Goal: Submit feedback/report problem: Submit feedback/report problem

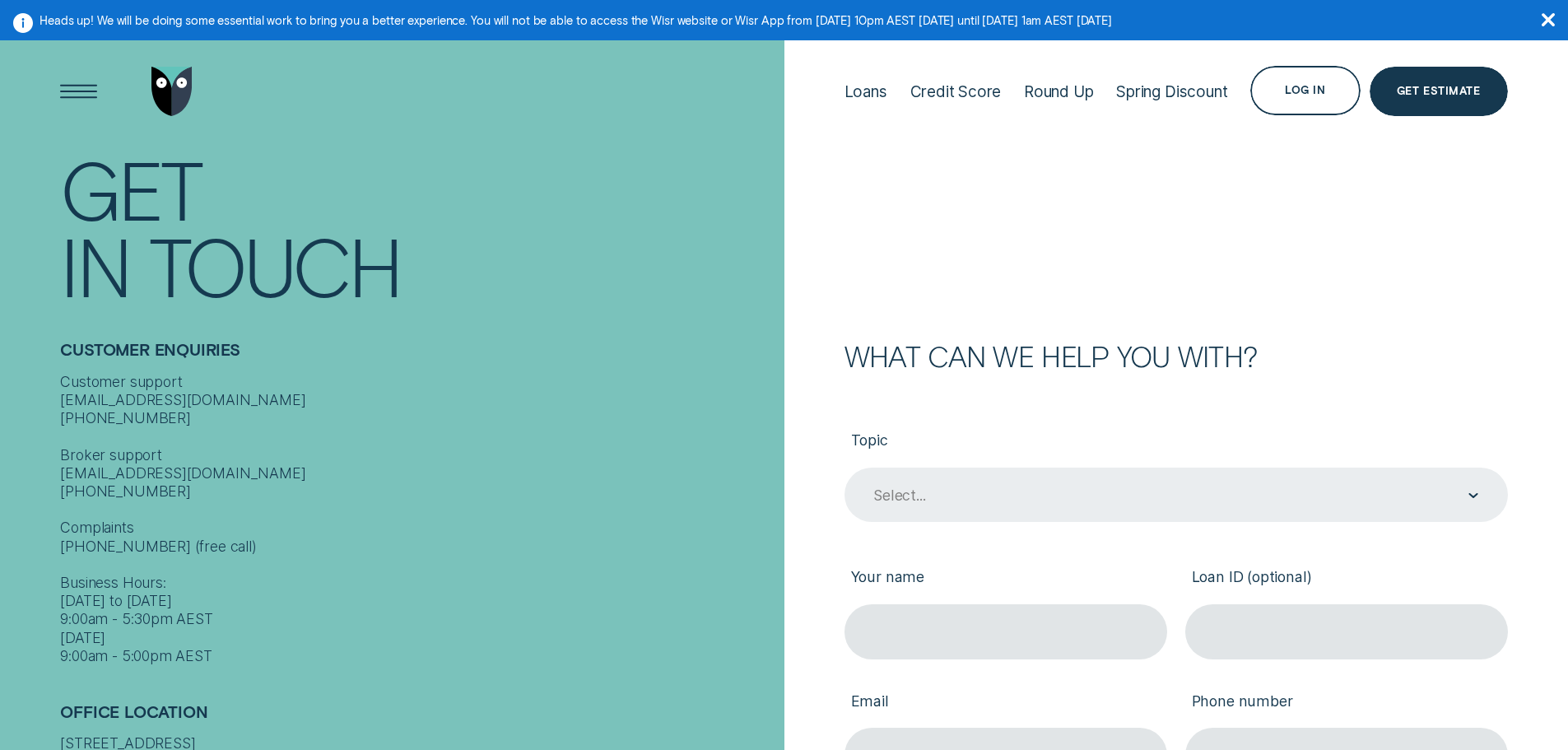
click at [941, 489] on div "Select..." at bounding box center [1175, 496] width 607 height 20
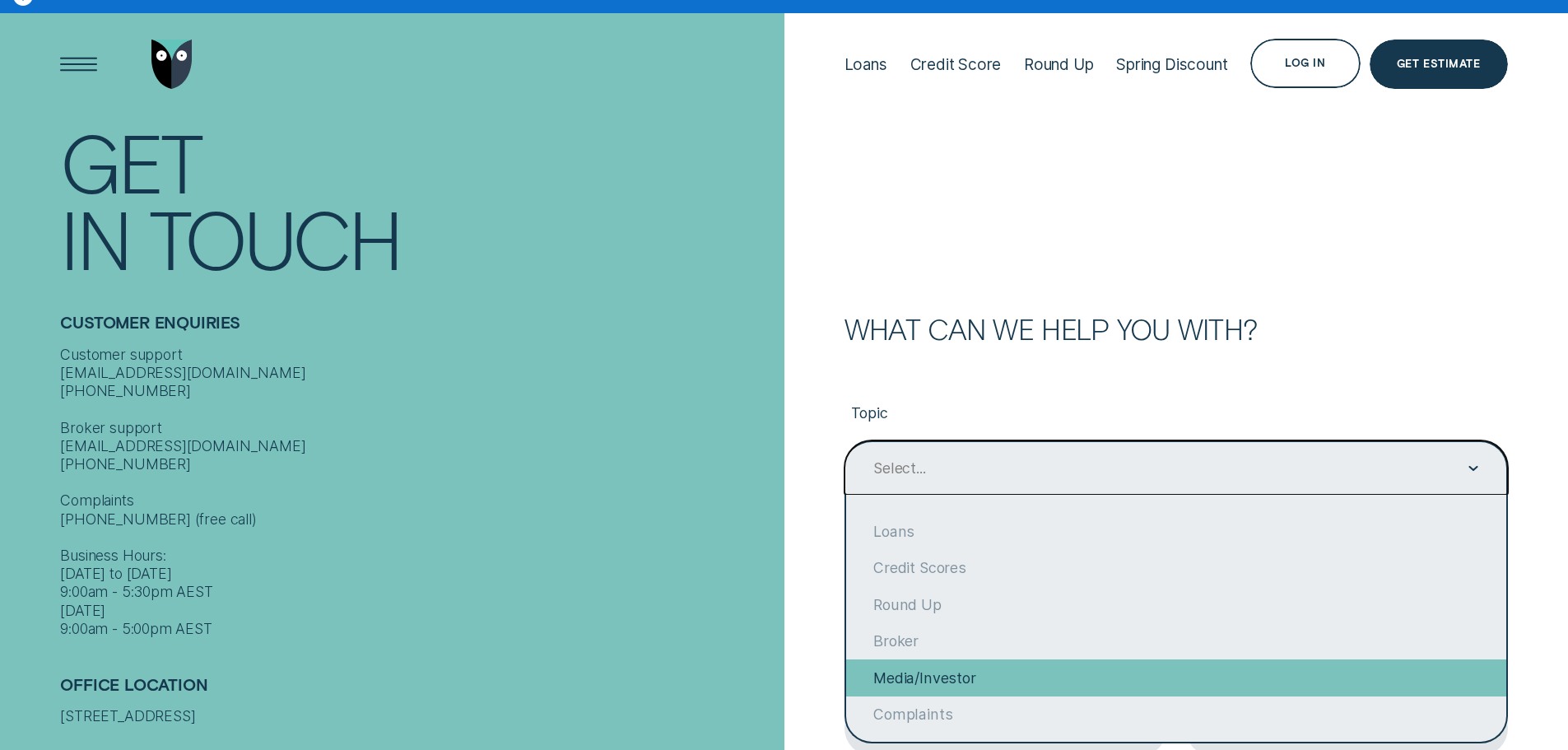
scroll to position [83, 0]
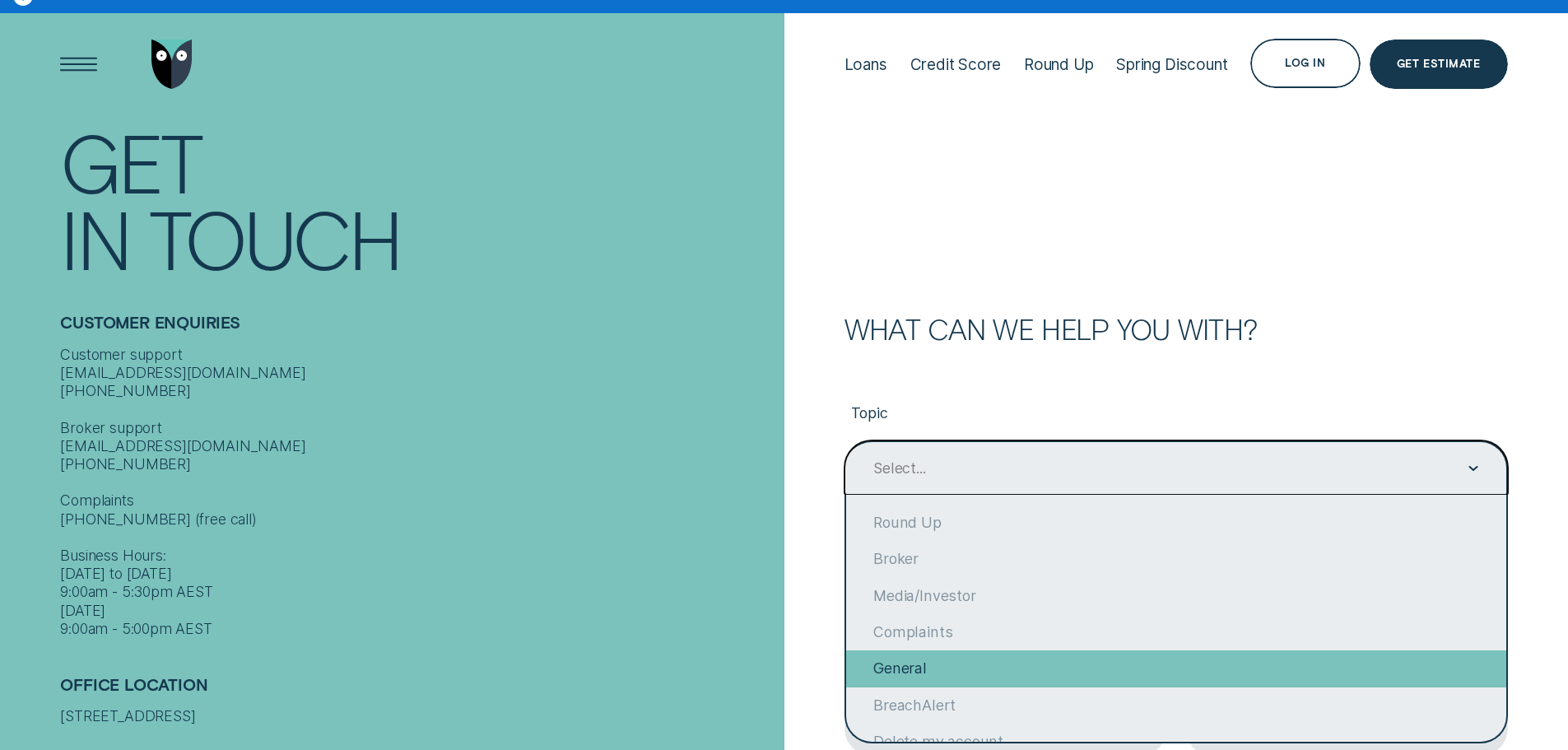
click at [949, 677] on div "General" at bounding box center [1176, 668] width 660 height 36
type input "General"
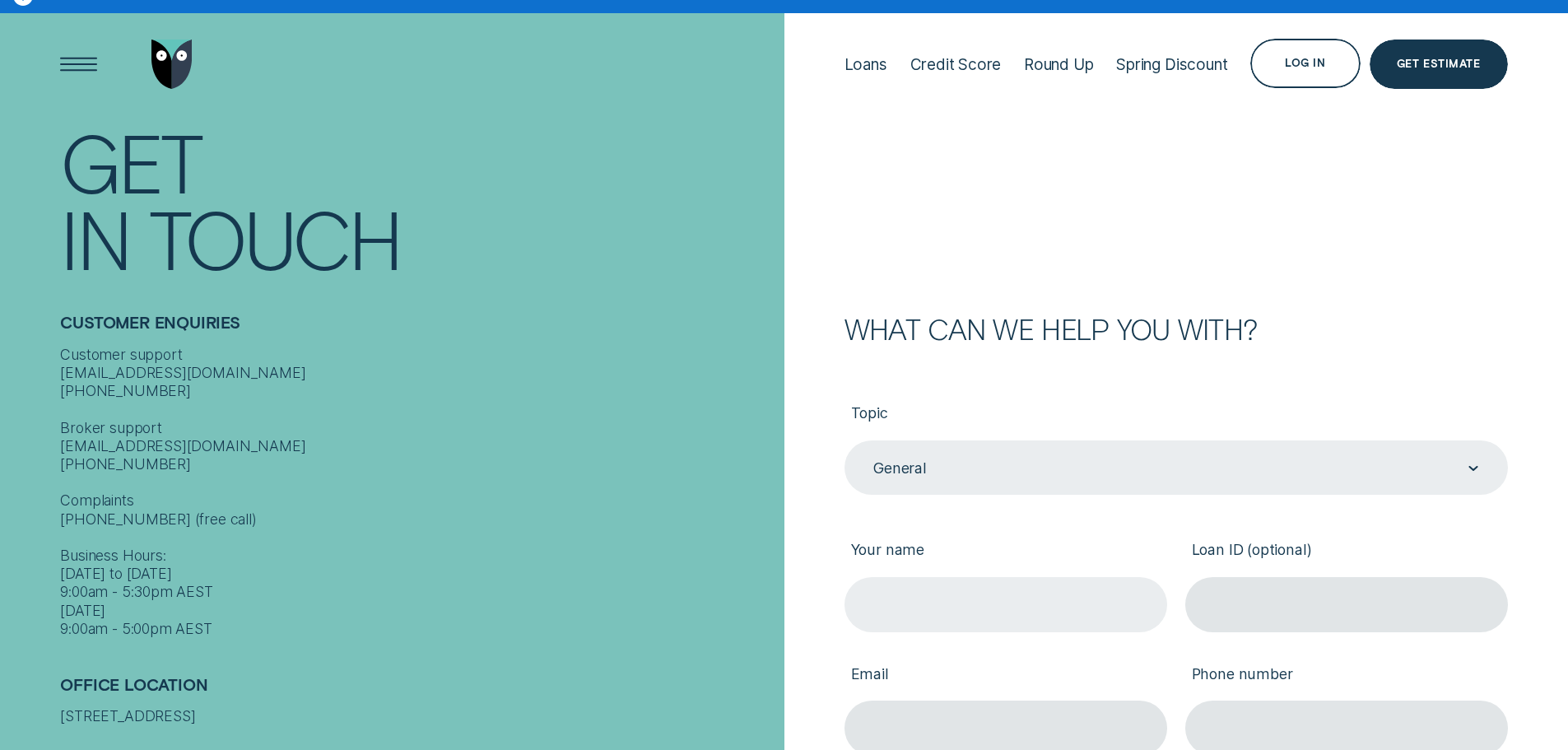
click at [934, 608] on input "Your name" at bounding box center [1005, 604] width 322 height 55
type input "s"
type input "[PERSON_NAME] [PERSON_NAME]"
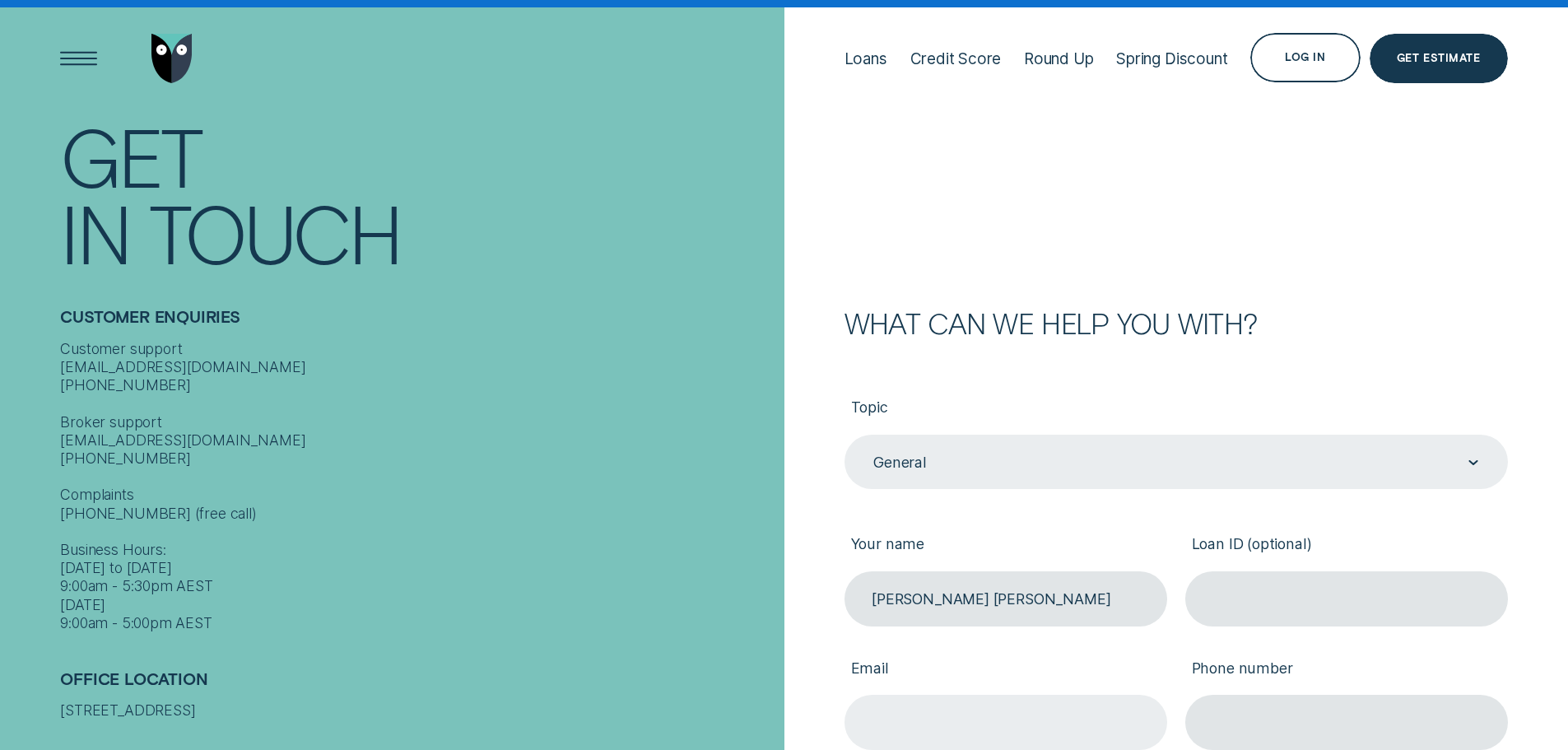
click at [990, 723] on input "Email" at bounding box center [1005, 722] width 322 height 55
type input "[EMAIL_ADDRESS][DOMAIN_NAME]"
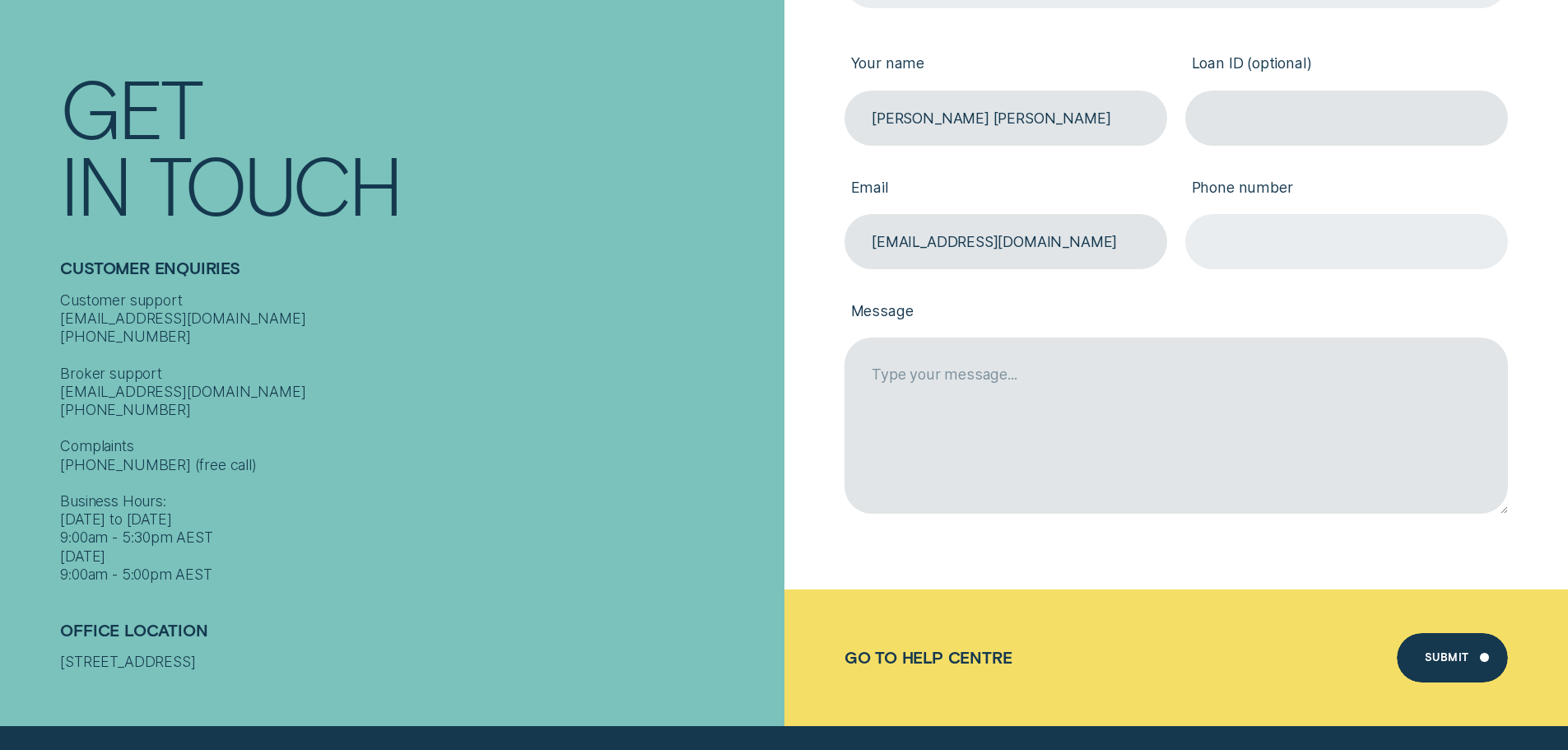
click at [1214, 222] on input "Phone number" at bounding box center [1346, 241] width 322 height 55
type input "0421560224"
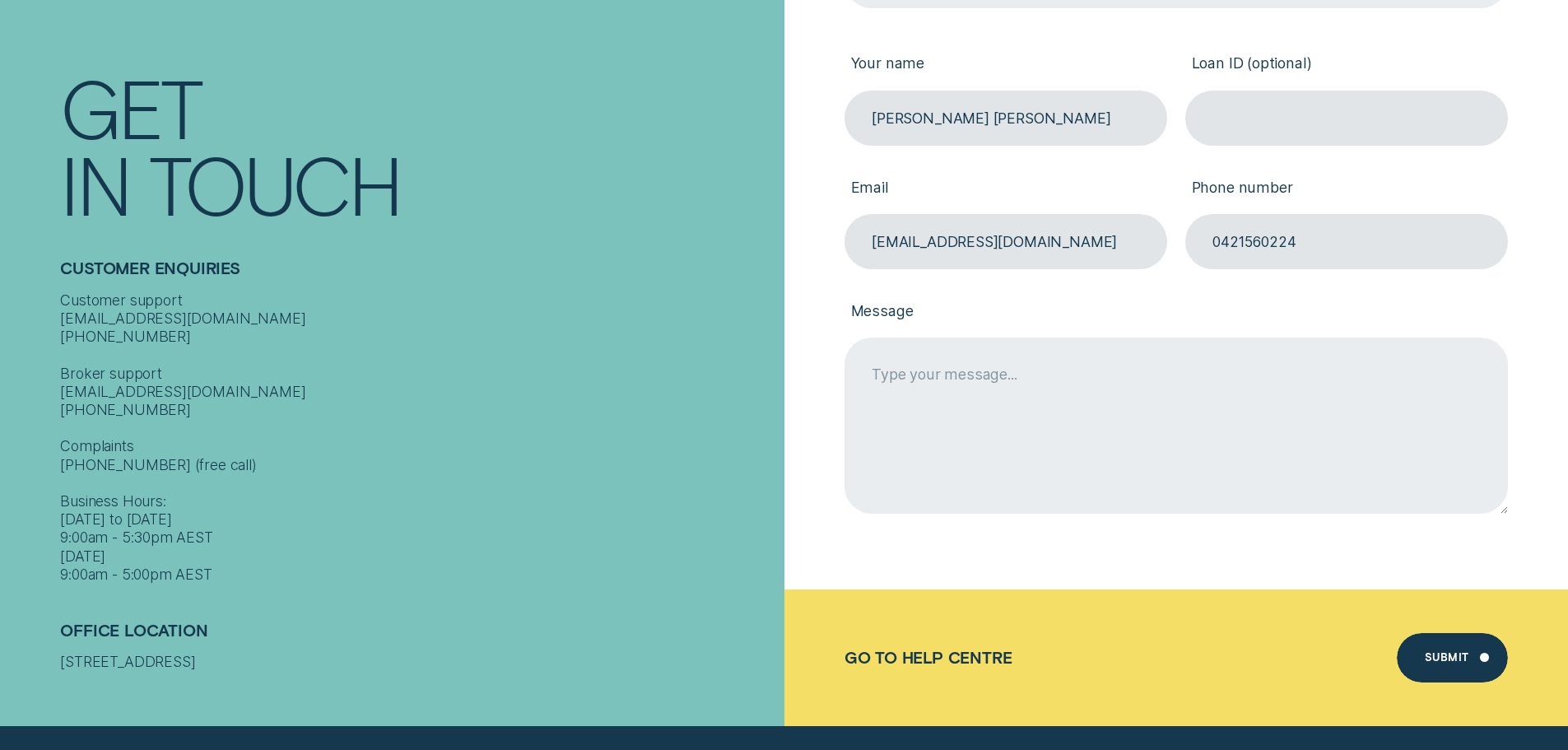
click at [953, 373] on textarea "Message" at bounding box center [1176, 425] width 663 height 176
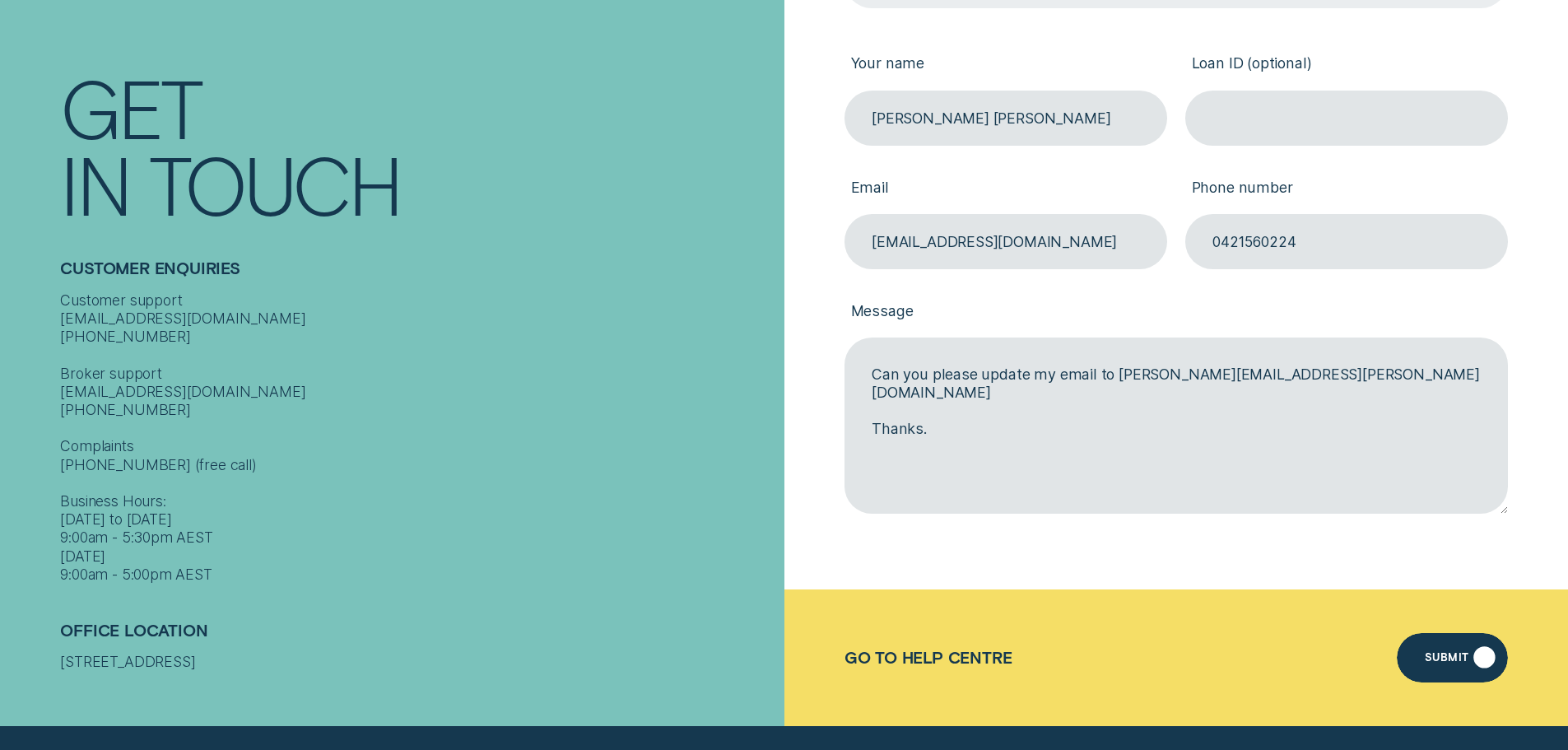
type textarea "Can you please update my email to [PERSON_NAME][EMAIL_ADDRESS][PERSON_NAME][DOM…"
click at [1465, 663] on div "Submit" at bounding box center [1447, 660] width 45 height 10
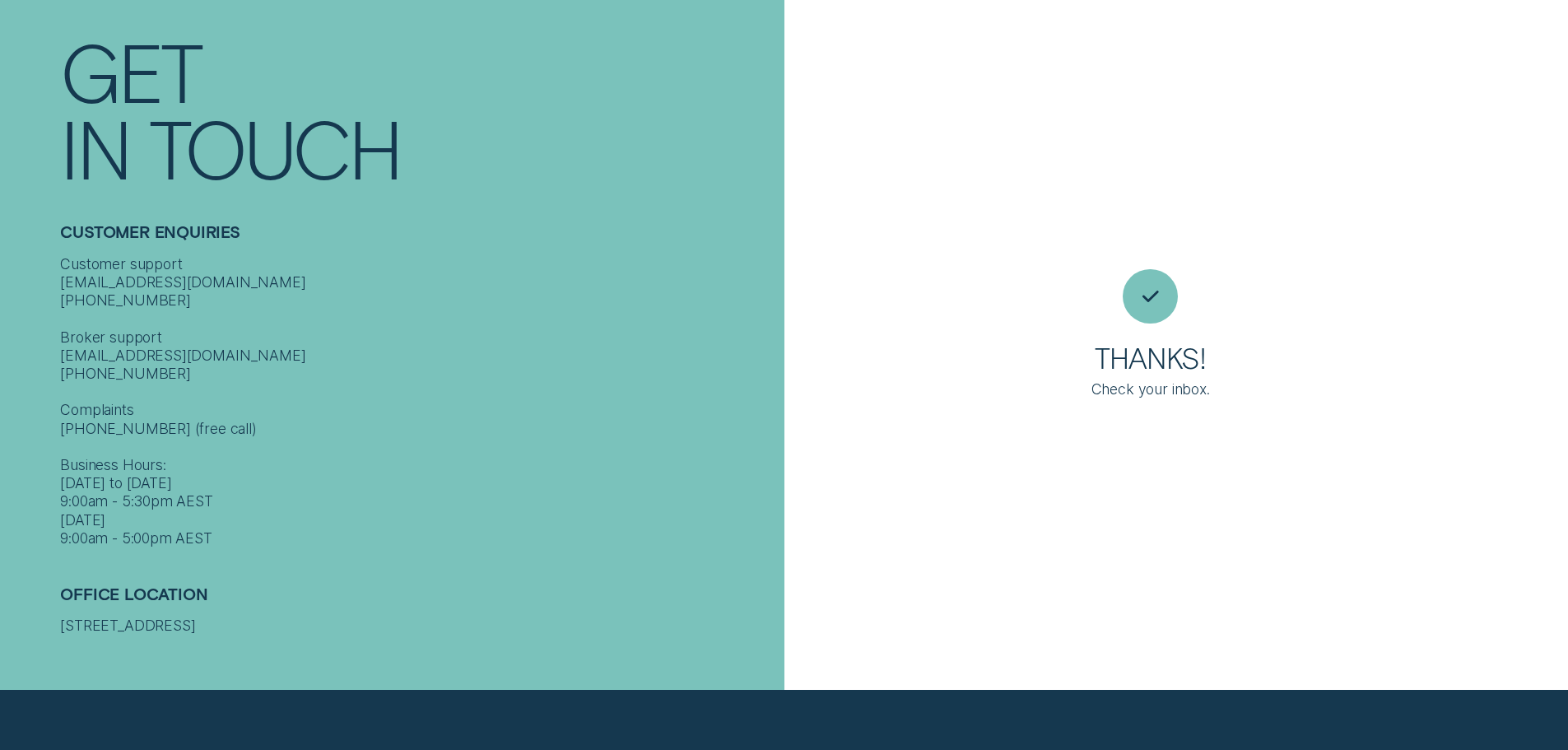
scroll to position [59, 0]
